Goal: Obtain resource: Download file/media

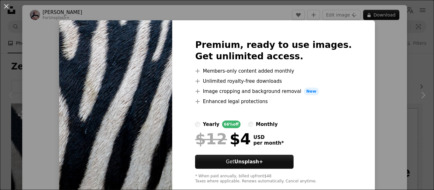
click at [362, 76] on div "An X shape Premium, ready to use images. Get unlimited access. A plus sign Memb…" at bounding box center [217, 95] width 434 height 190
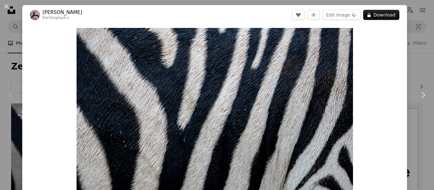
click at [377, 14] on button "A lock Download" at bounding box center [381, 15] width 36 height 10
click at [336, 19] on button "Edit image Plus sign for Unsplash+" at bounding box center [342, 15] width 38 height 10
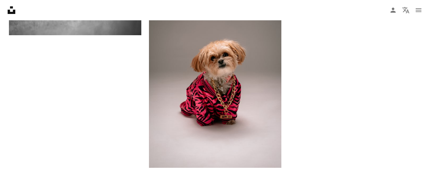
scroll to position [994, 0]
